Goal: Find contact information: Obtain details needed to contact an individual or organization

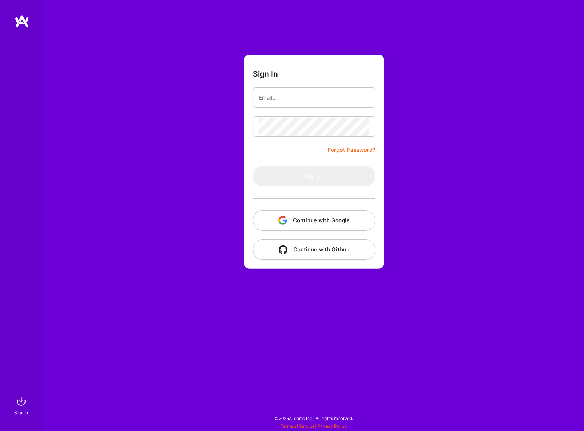
click at [332, 220] on button "Continue with Google" at bounding box center [314, 220] width 123 height 20
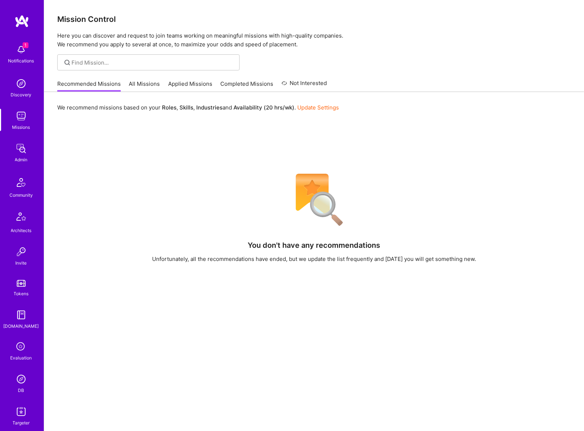
click at [23, 375] on img at bounding box center [21, 379] width 15 height 15
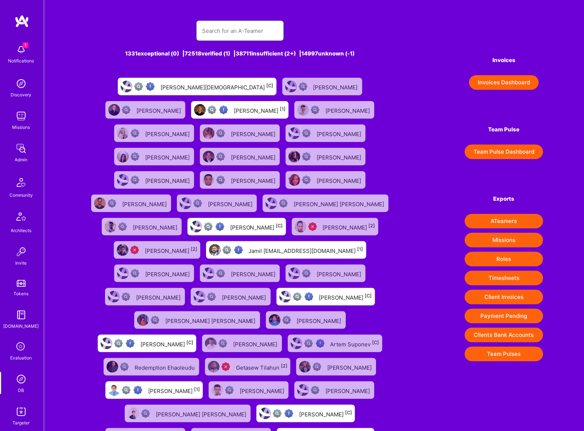
click at [240, 28] on input "text" at bounding box center [240, 31] width 76 height 19
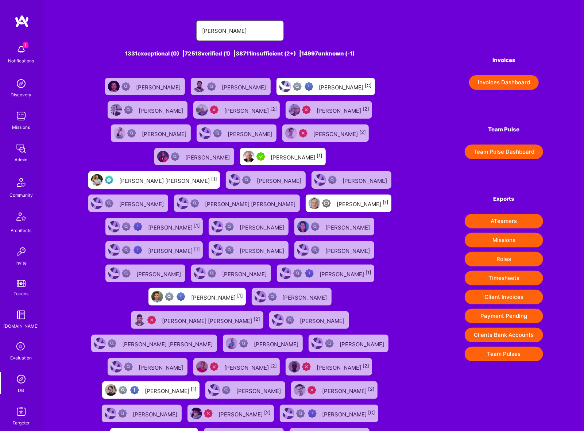
click at [242, 30] on input "[PERSON_NAME]" at bounding box center [240, 31] width 76 height 19
type input "[PERSON_NAME]"
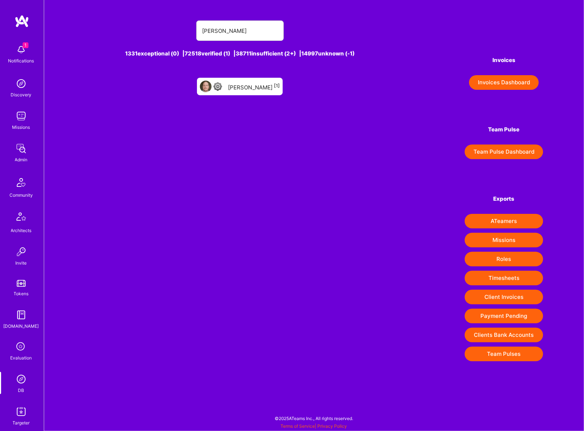
click at [256, 96] on link "[PERSON_NAME] [1]" at bounding box center [240, 86] width 92 height 23
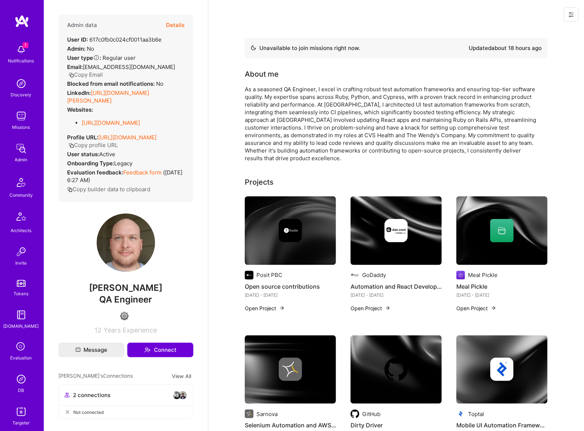
click at [94, 76] on button "Copy Email" at bounding box center [86, 75] width 34 height 8
click at [87, 75] on button "Copy Email" at bounding box center [86, 75] width 34 height 8
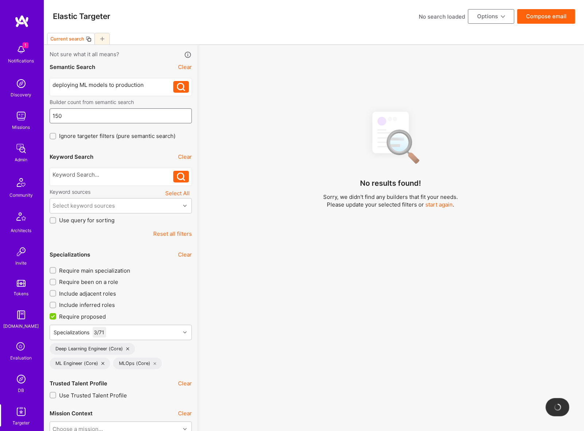
click at [110, 124] on input "150" at bounding box center [121, 116] width 136 height 19
